Goal: Information Seeking & Learning: Find specific fact

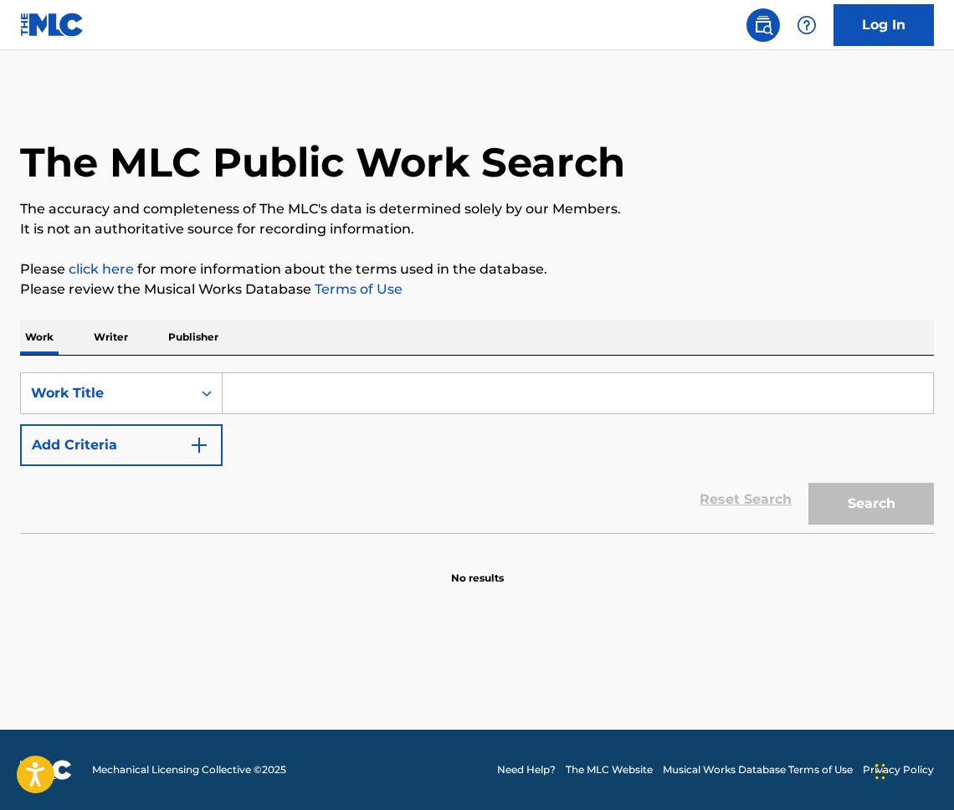
click at [116, 335] on p "Writer" at bounding box center [111, 337] width 44 height 35
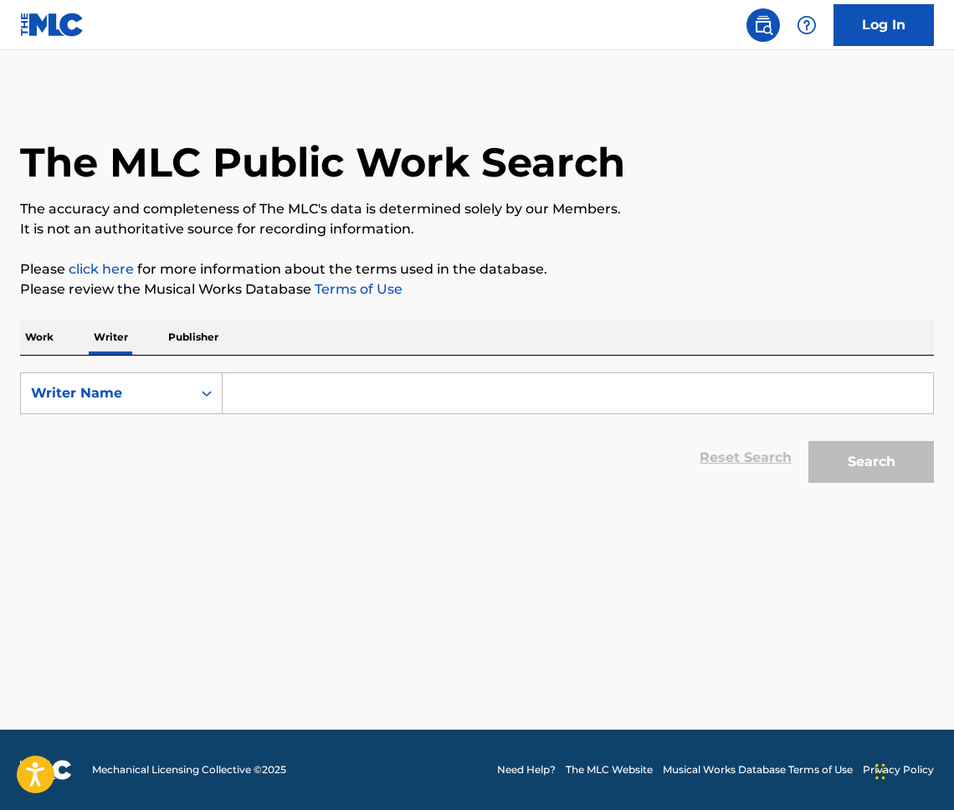
click at [227, 340] on div "Work Writer Publisher" at bounding box center [477, 337] width 914 height 35
click at [219, 354] on div "Work Writer Publisher SearchWithCriteria3a8dbc2c-b910-41b4-b37a-195214d02a97 Wr…" at bounding box center [477, 406] width 914 height 172
click at [204, 333] on p "Publisher" at bounding box center [193, 337] width 60 height 35
click at [292, 393] on input "Search Form" at bounding box center [578, 393] width 710 height 40
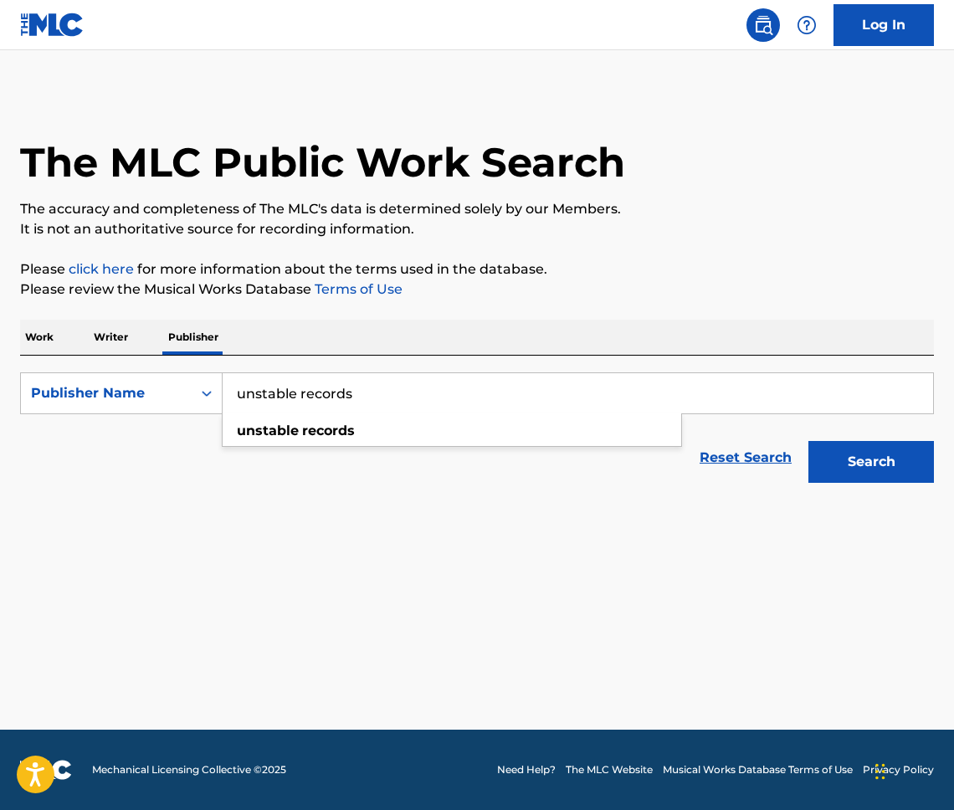
type input "unstable records"
click at [808, 441] on button "Search" at bounding box center [870, 462] width 125 height 42
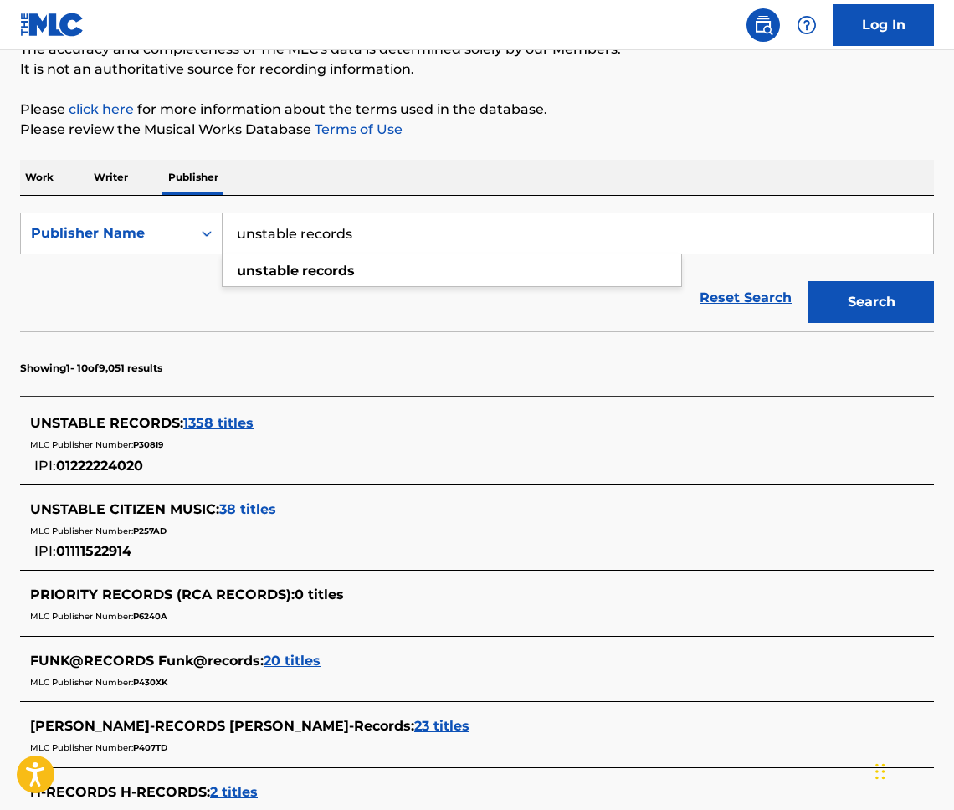
scroll to position [172, 0]
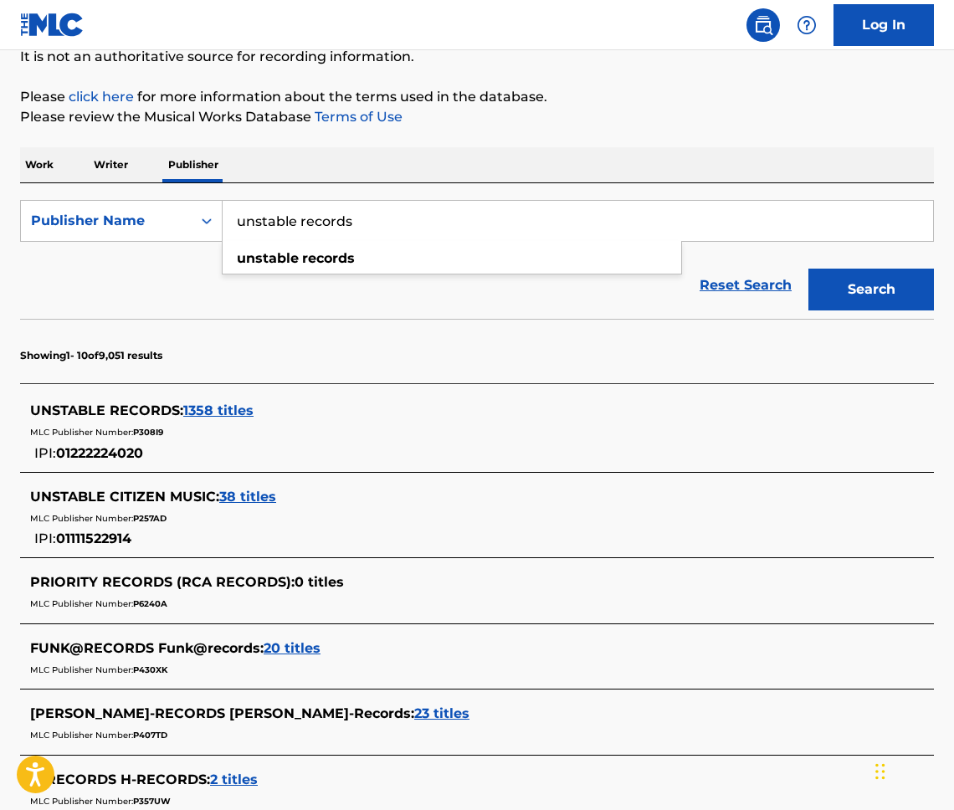
click at [351, 339] on section "Showing 1 - 10 of 9,051 results" at bounding box center [477, 351] width 914 height 64
click at [231, 396] on div "UNSTABLE RECORDS : 1358 titles MLC Publisher Number: P308I9 IPI: 01222224020" at bounding box center [477, 431] width 914 height 79
click at [231, 402] on span "1358 titles" at bounding box center [218, 410] width 70 height 16
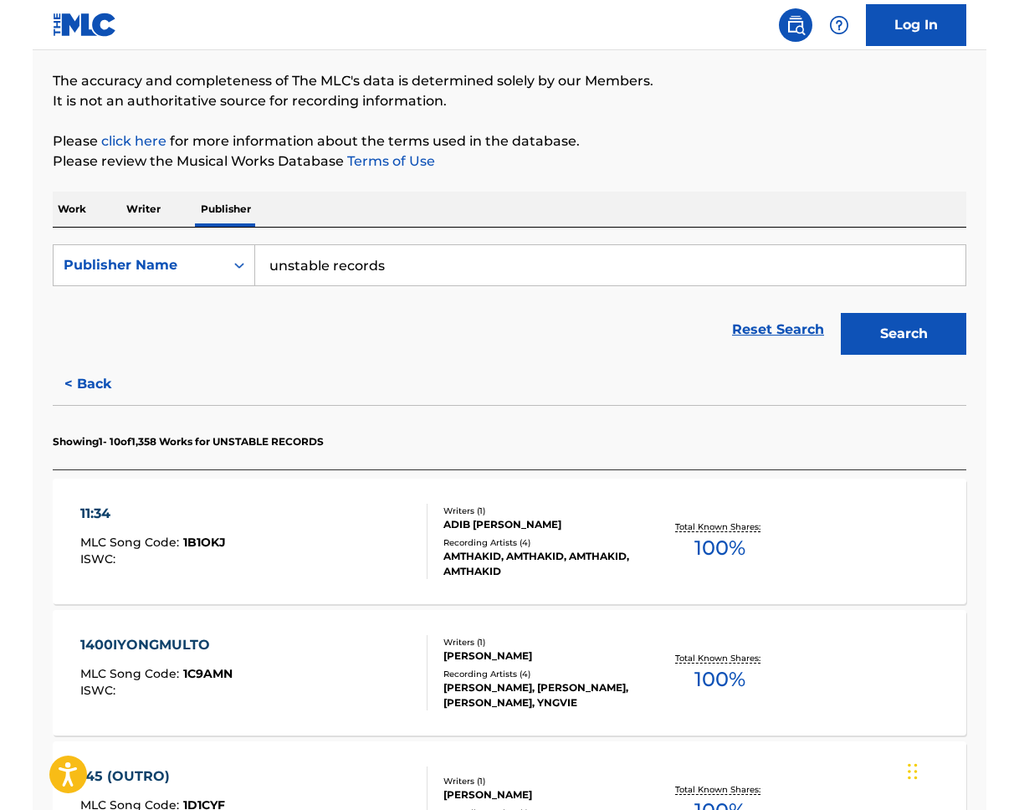
scroll to position [108, 0]
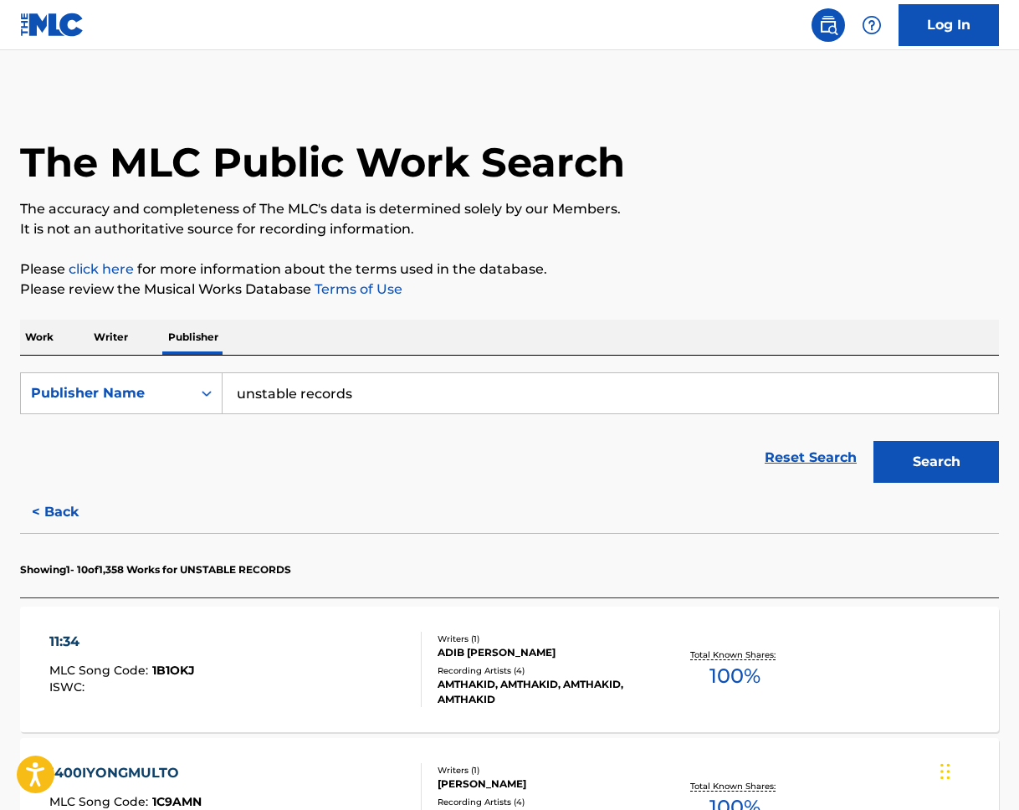
click at [412, 425] on div "Reset Search Search" at bounding box center [509, 457] width 979 height 67
click at [423, 408] on input "unstable records" at bounding box center [611, 393] width 776 height 40
